Goal: Check status: Check status

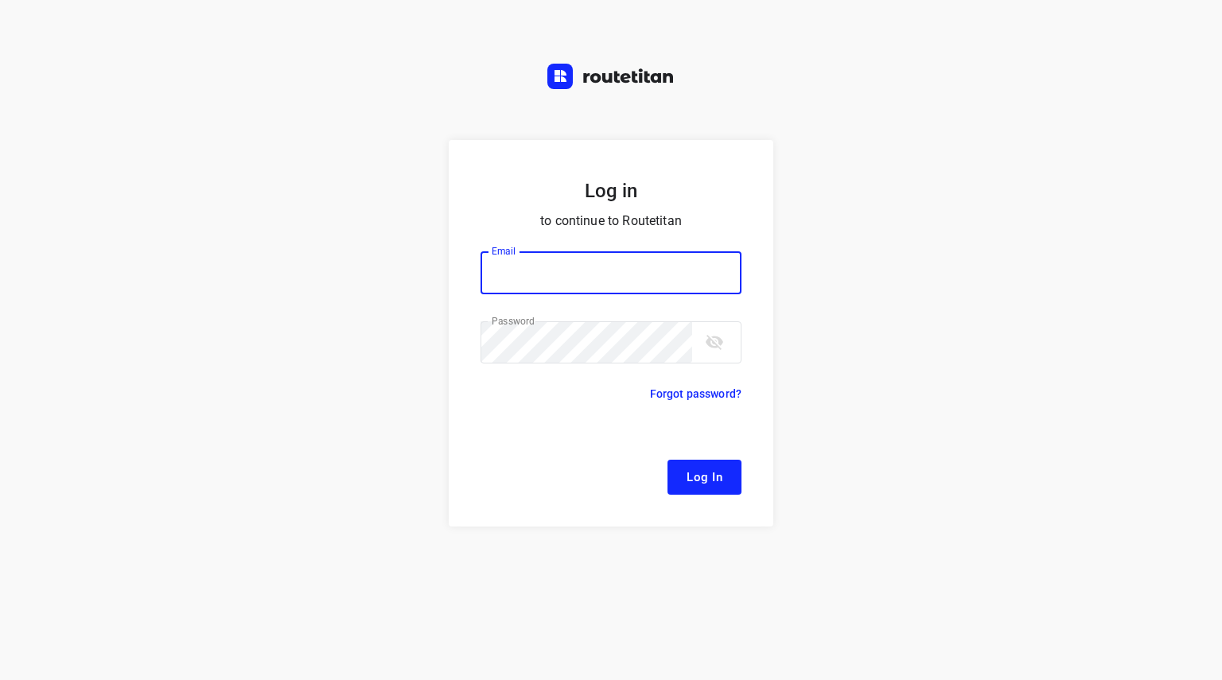
type input "[EMAIL_ADDRESS][DOMAIN_NAME]"
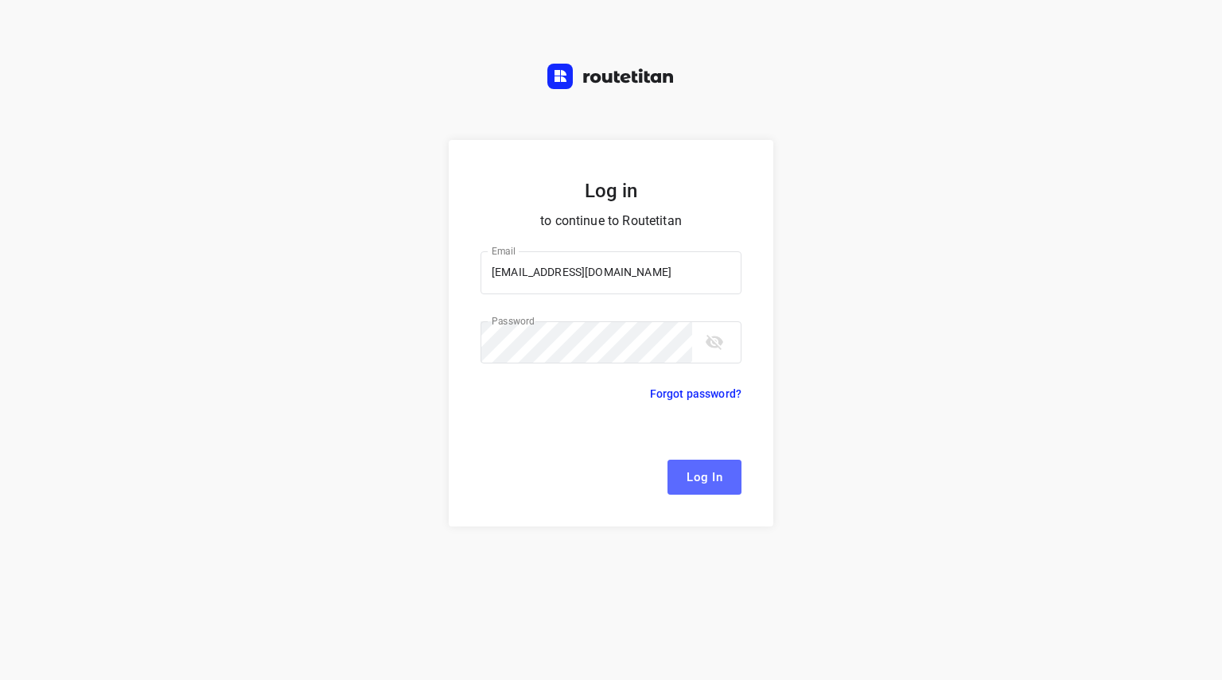
click at [723, 474] on button "Log In" at bounding box center [705, 477] width 74 height 35
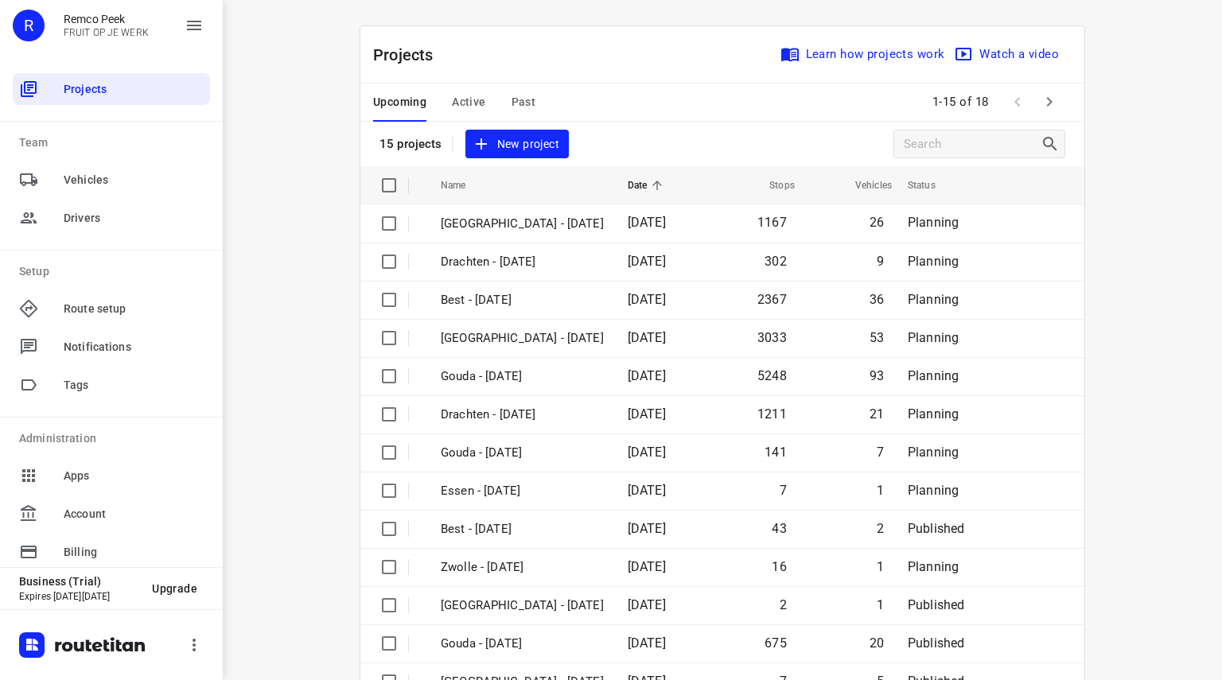
click at [524, 103] on span "Past" at bounding box center [524, 102] width 25 height 20
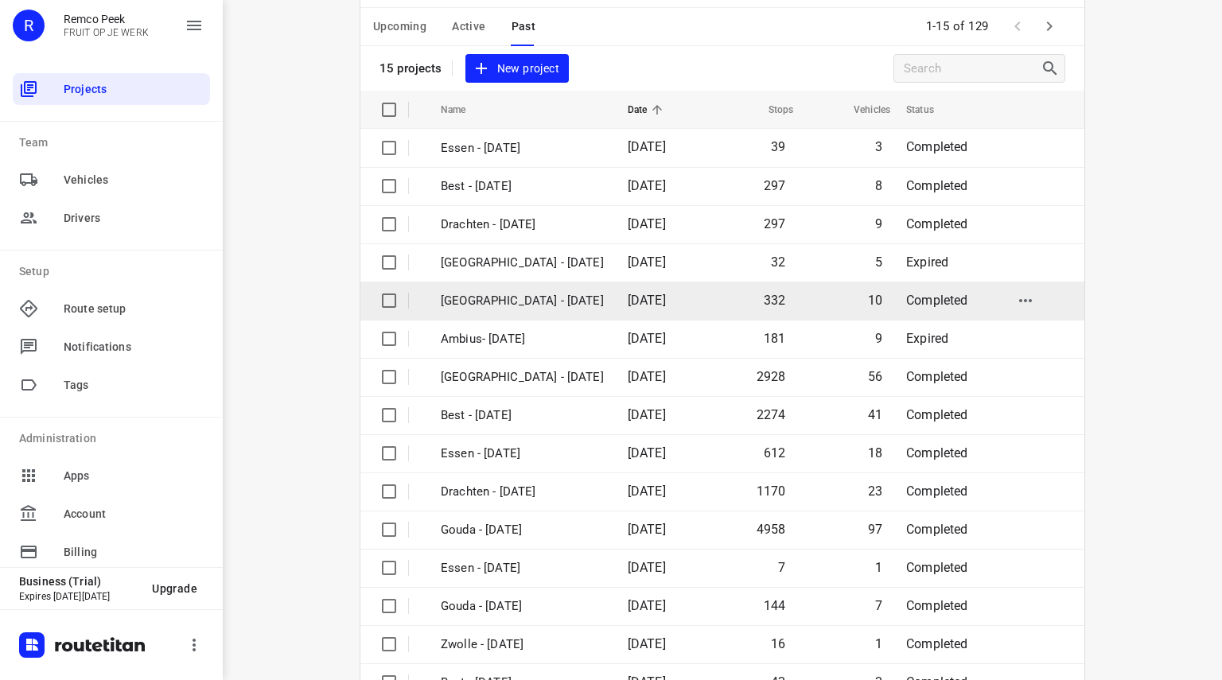
scroll to position [123, 0]
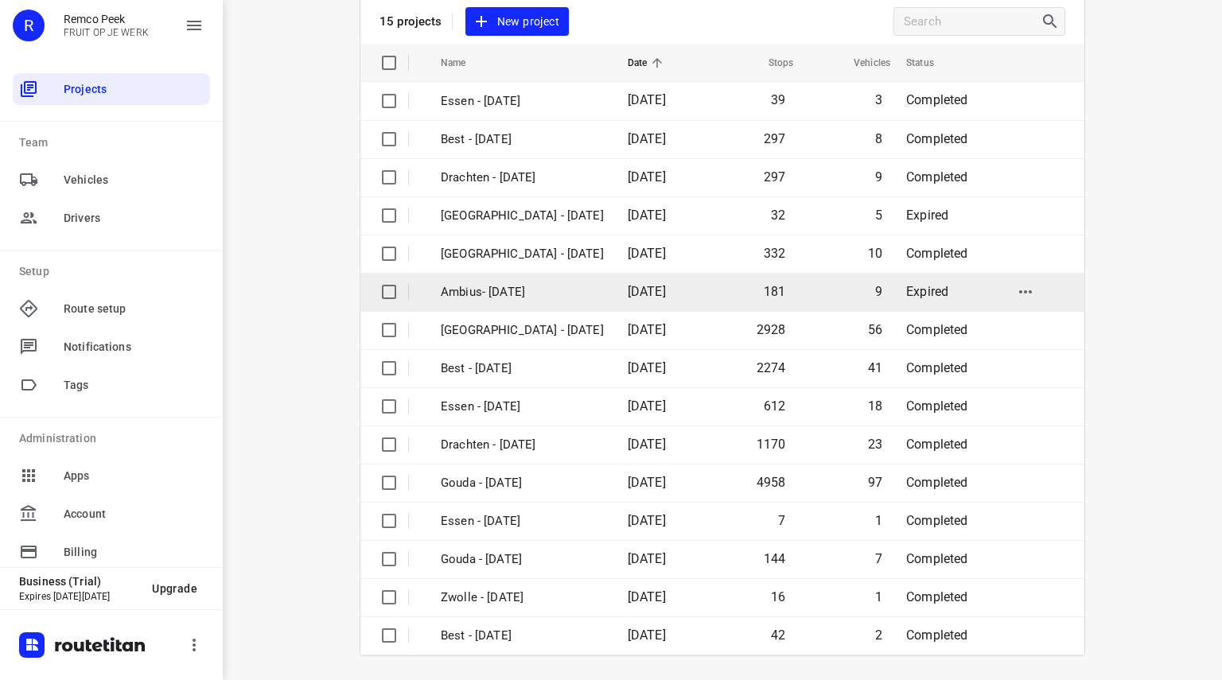
click at [481, 292] on p "Ambius- [DATE]" at bounding box center [522, 292] width 163 height 18
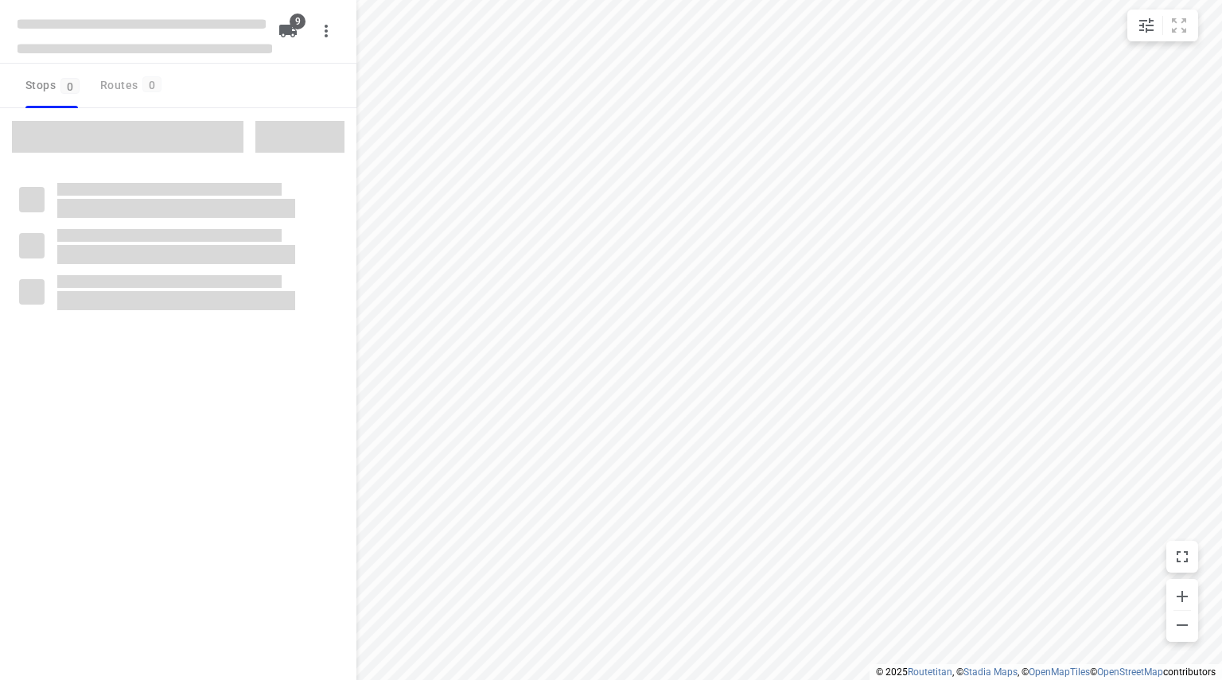
checkbox input "true"
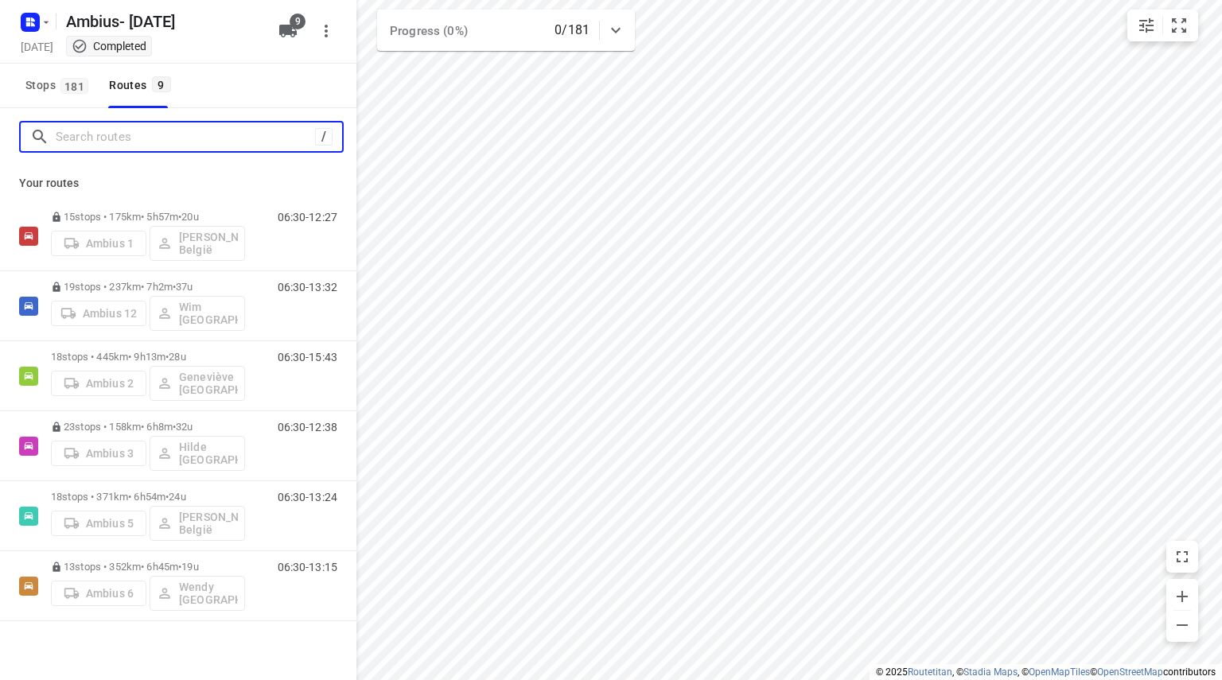
click at [155, 144] on input "Search routes" at bounding box center [185, 137] width 259 height 25
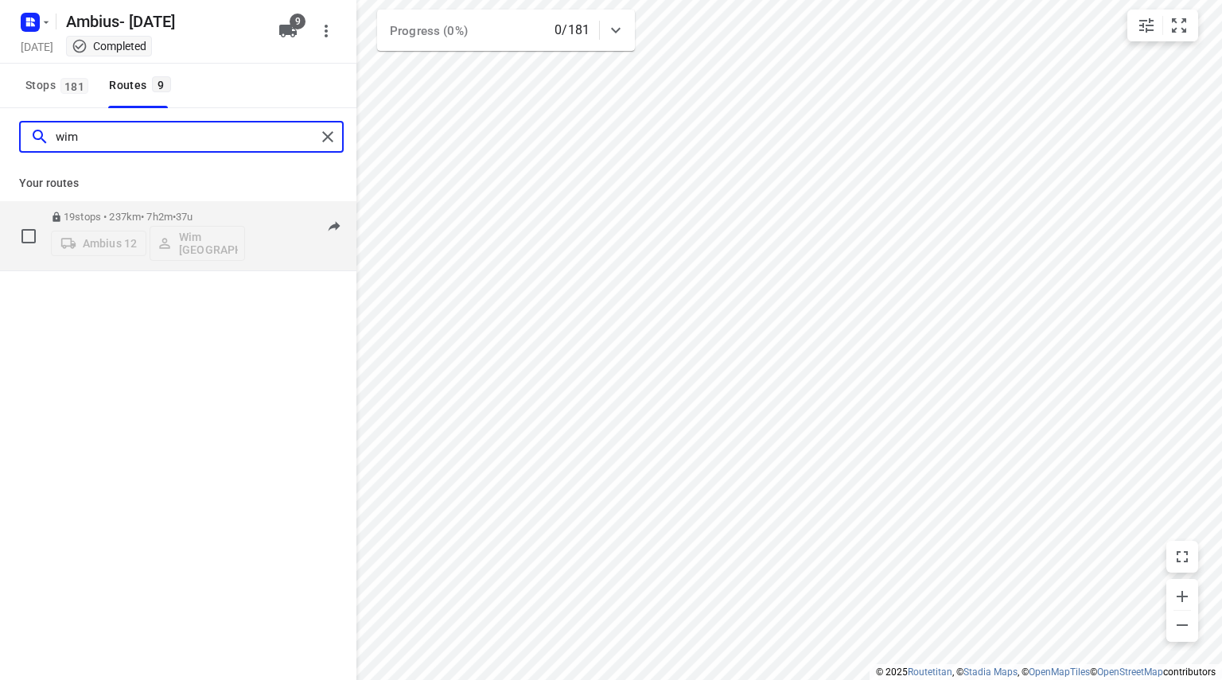
type input "wim"
click at [141, 207] on div "19 stops • 237km • 7h2m • 37u Ambius 12 Wim België 06:30-13:32" at bounding box center [178, 236] width 357 height 70
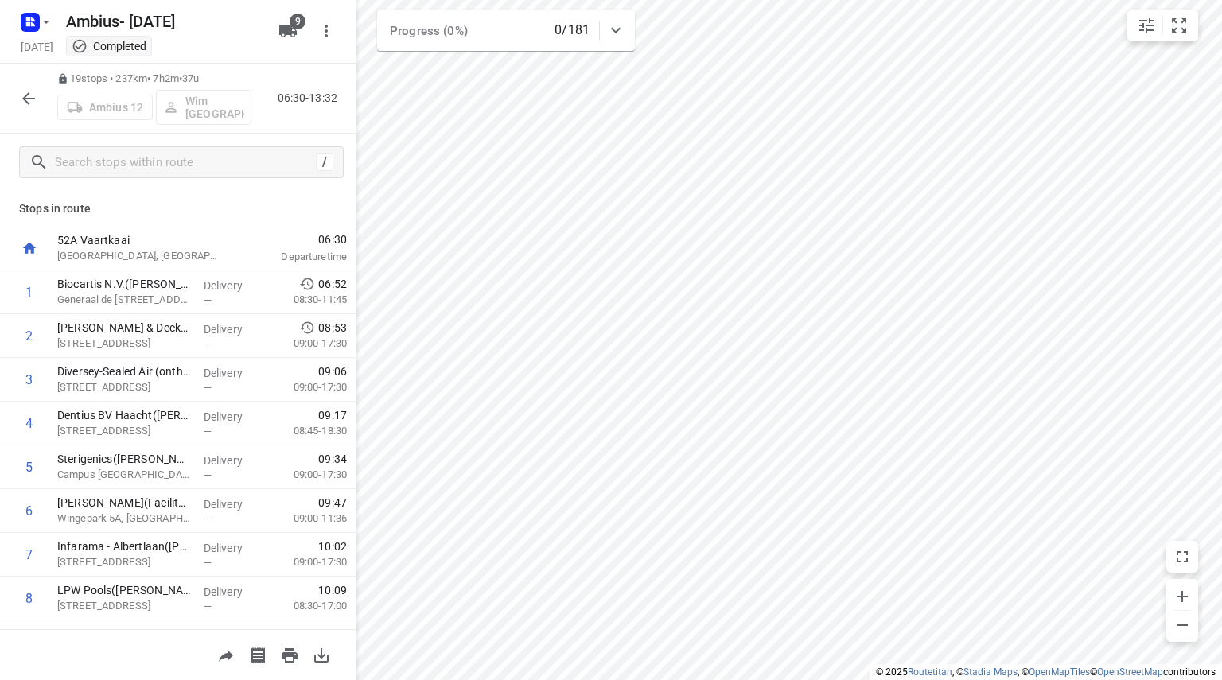
click at [22, 103] on icon "button" at bounding box center [28, 98] width 19 height 19
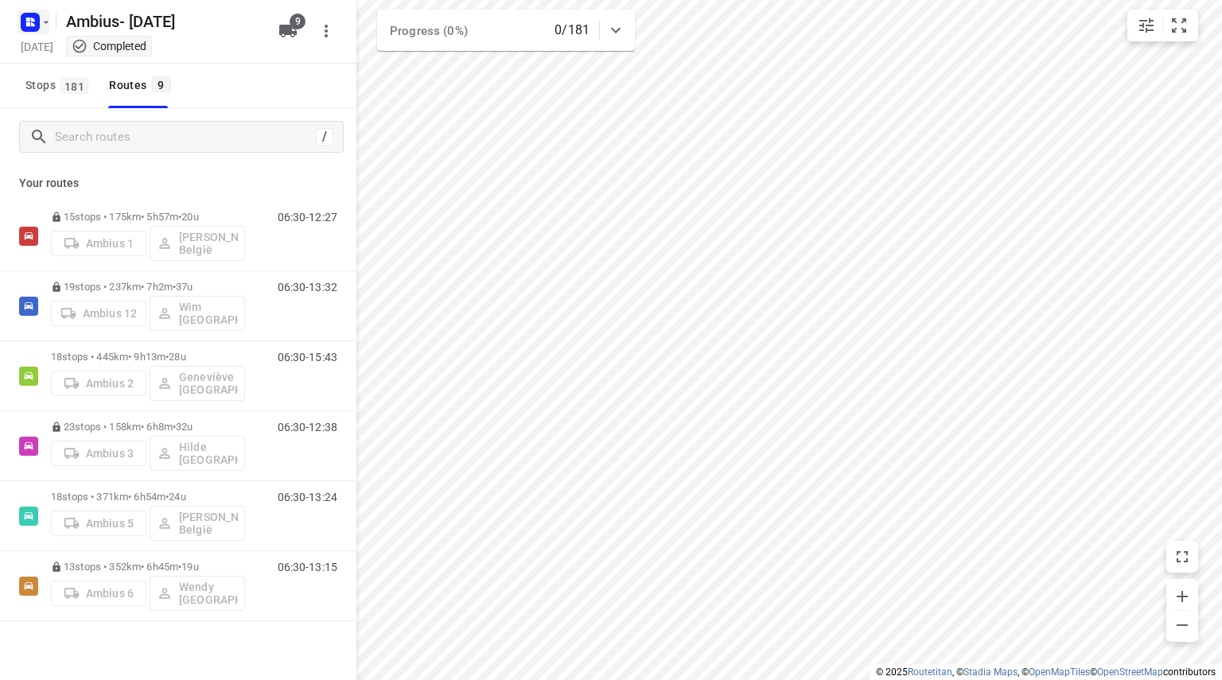
click at [30, 25] on icon "button" at bounding box center [28, 24] width 4 height 4
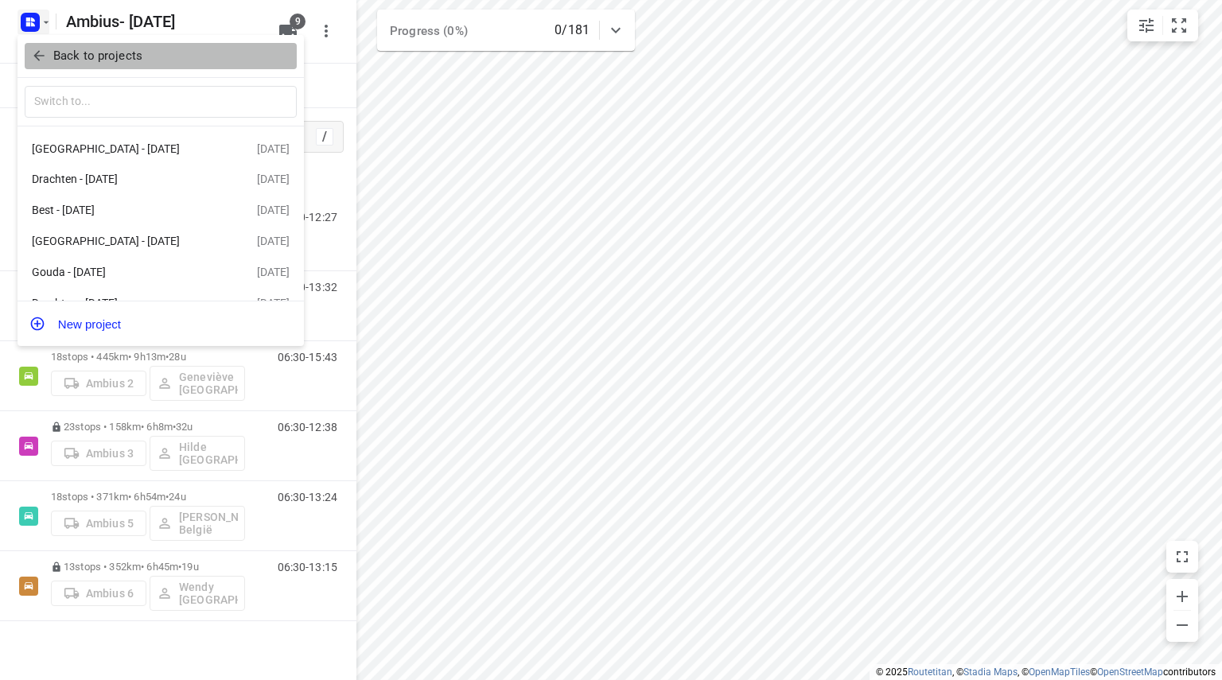
click at [51, 64] on span "Back to projects" at bounding box center [160, 56] width 259 height 18
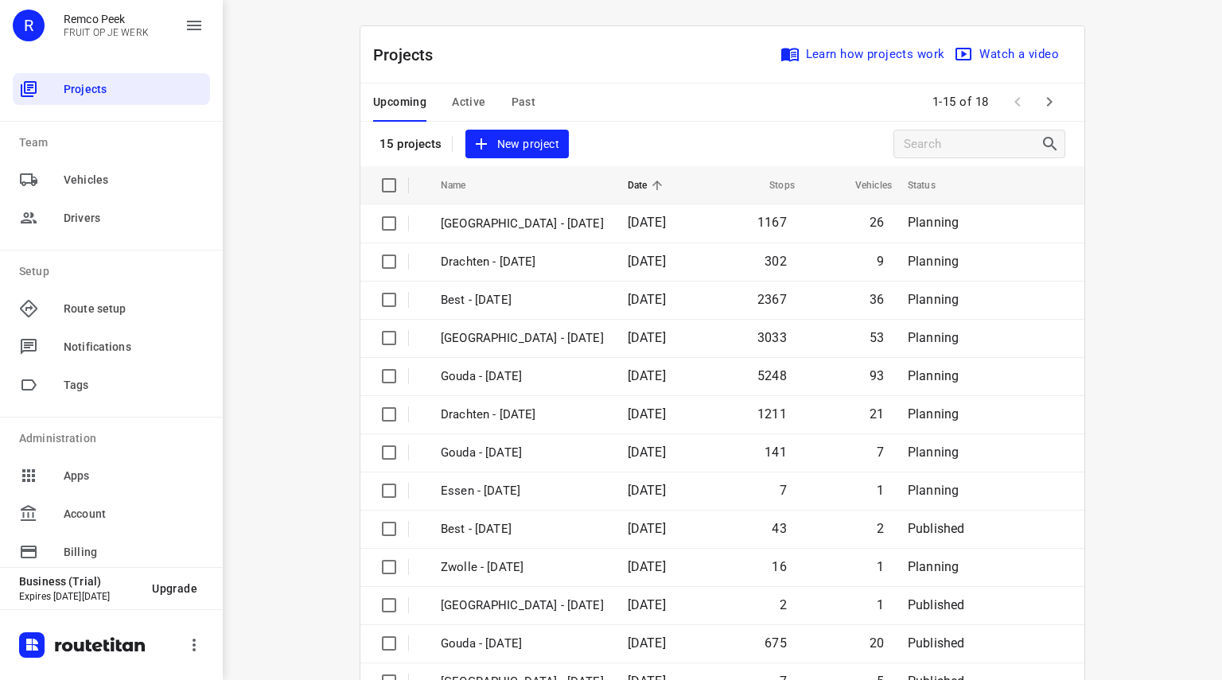
click at [516, 100] on span "Past" at bounding box center [524, 102] width 25 height 20
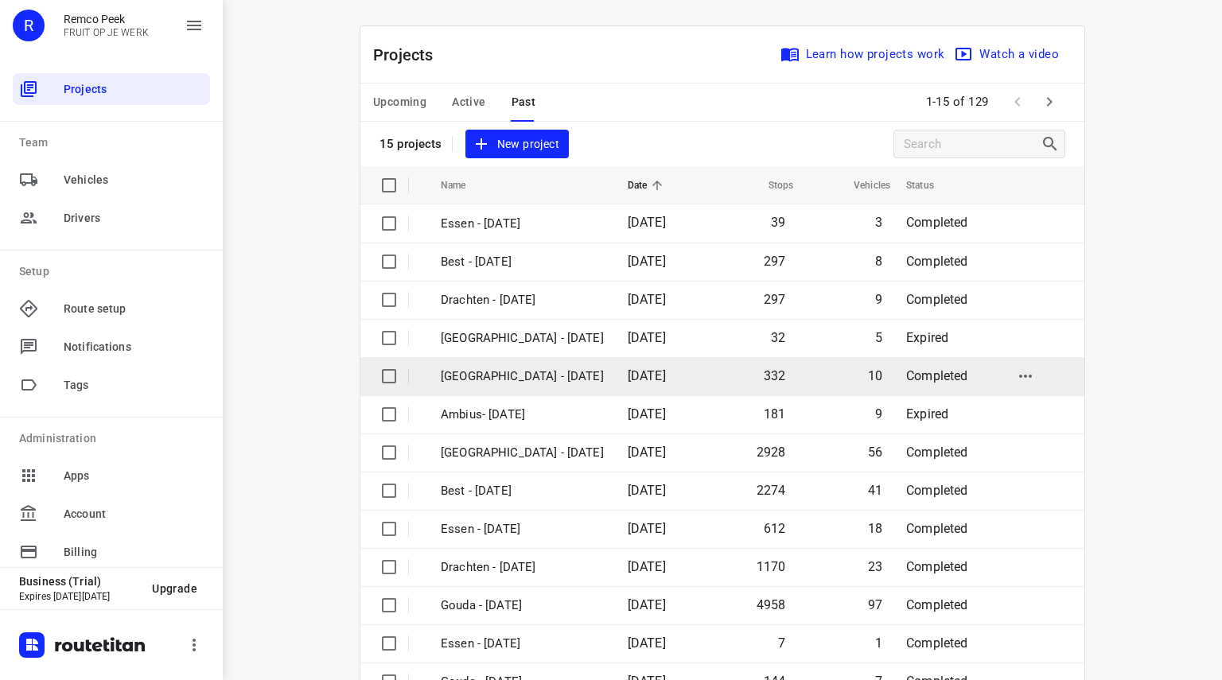
scroll to position [123, 0]
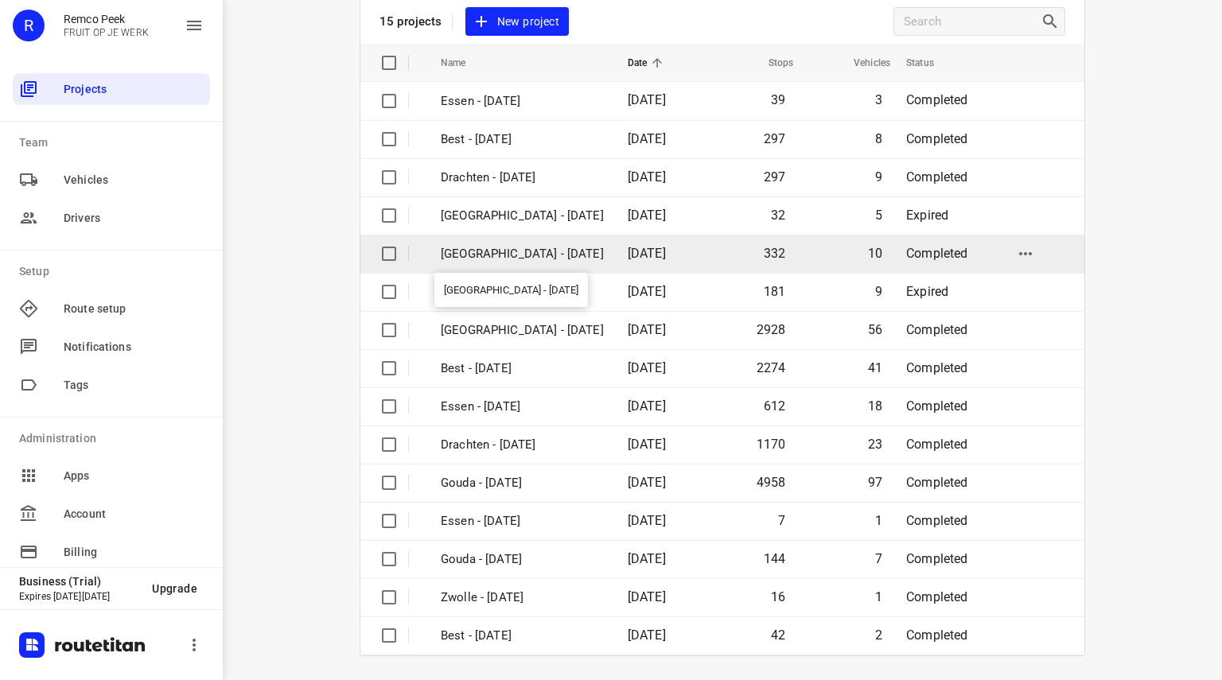
click at [477, 259] on p "[GEOGRAPHIC_DATA] - [DATE]" at bounding box center [522, 254] width 163 height 18
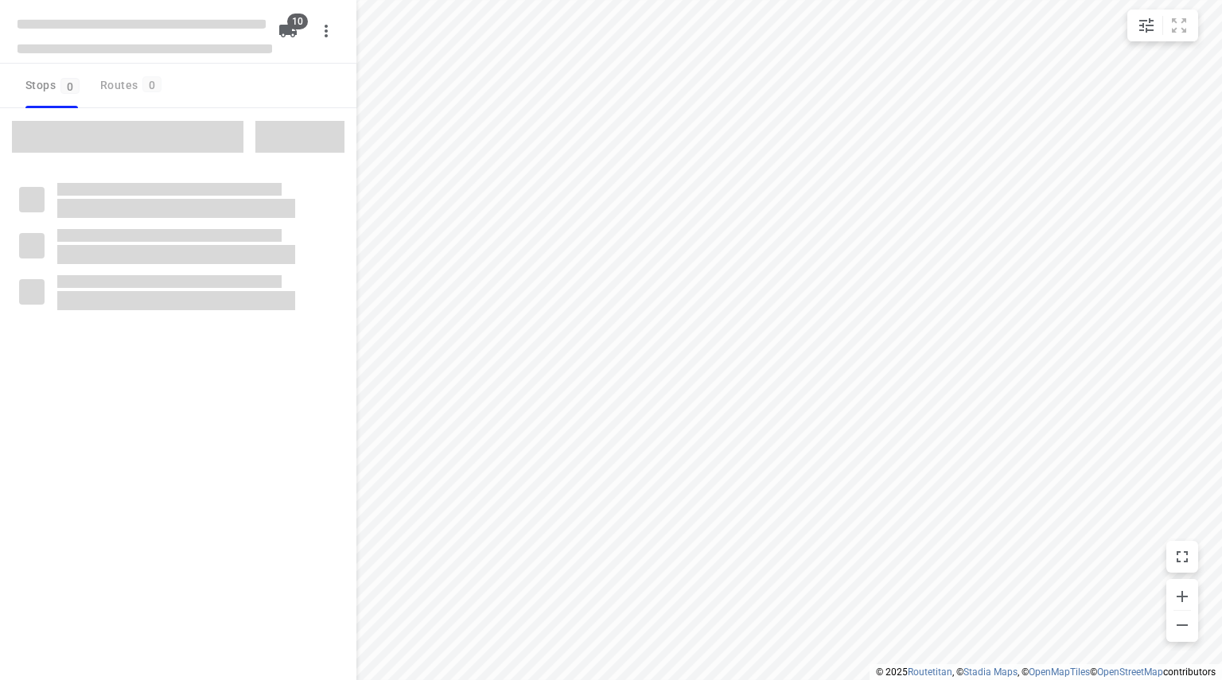
checkbox input "true"
